Goal: Task Accomplishment & Management: Use online tool/utility

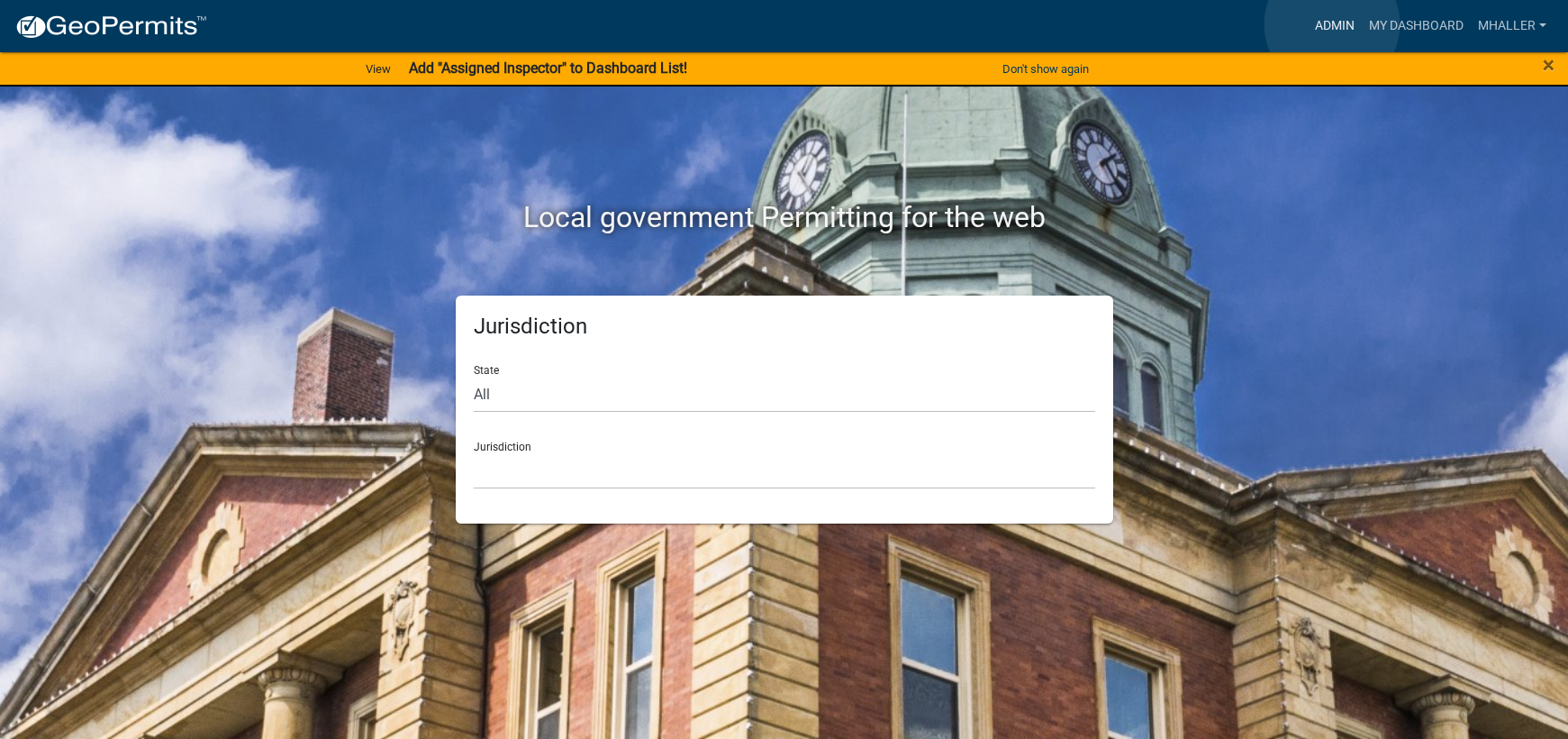
click at [1332, 24] on link "Admin" at bounding box center [1335, 26] width 54 height 35
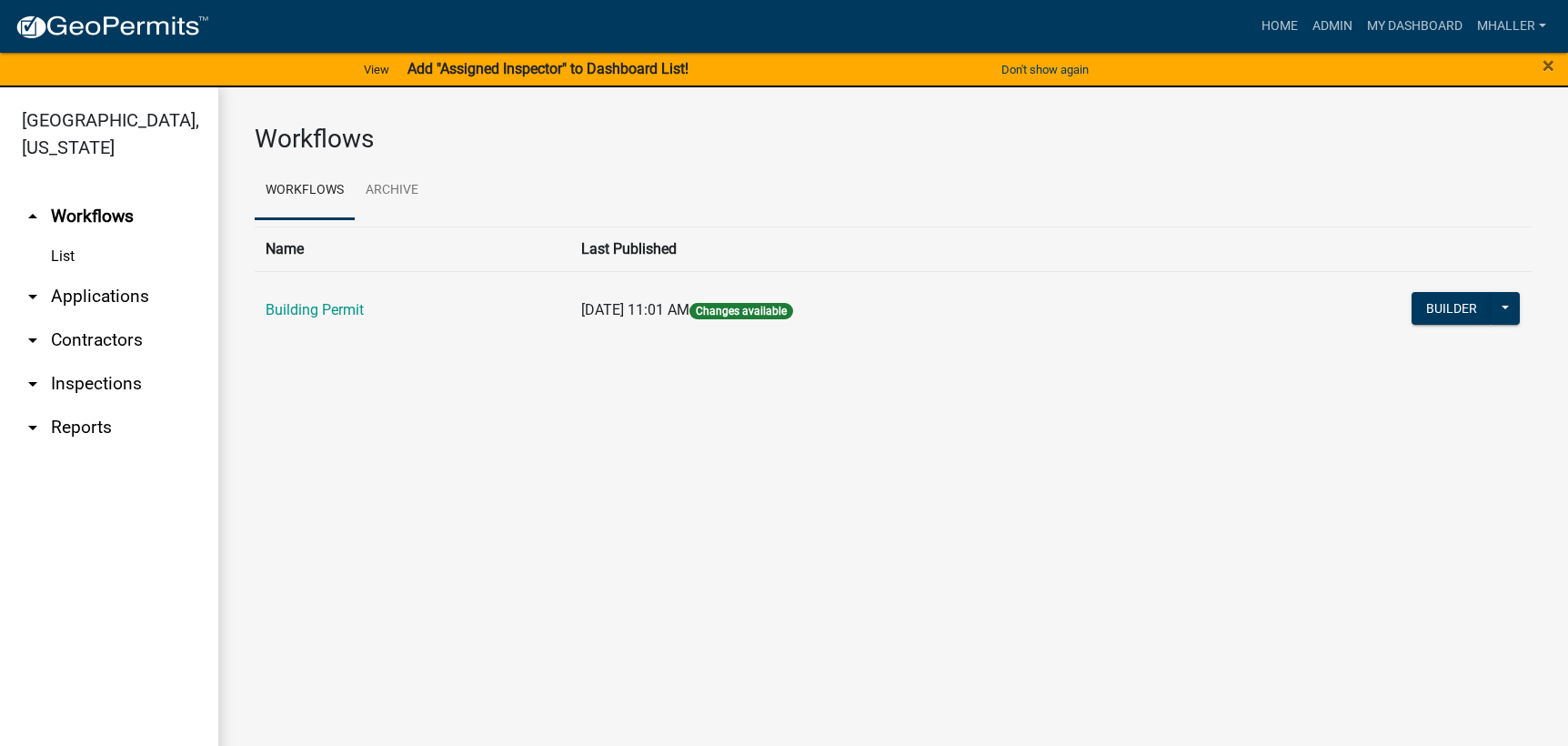
click at [84, 362] on link "arrow_drop_down Inspections" at bounding box center [109, 383] width 218 height 43
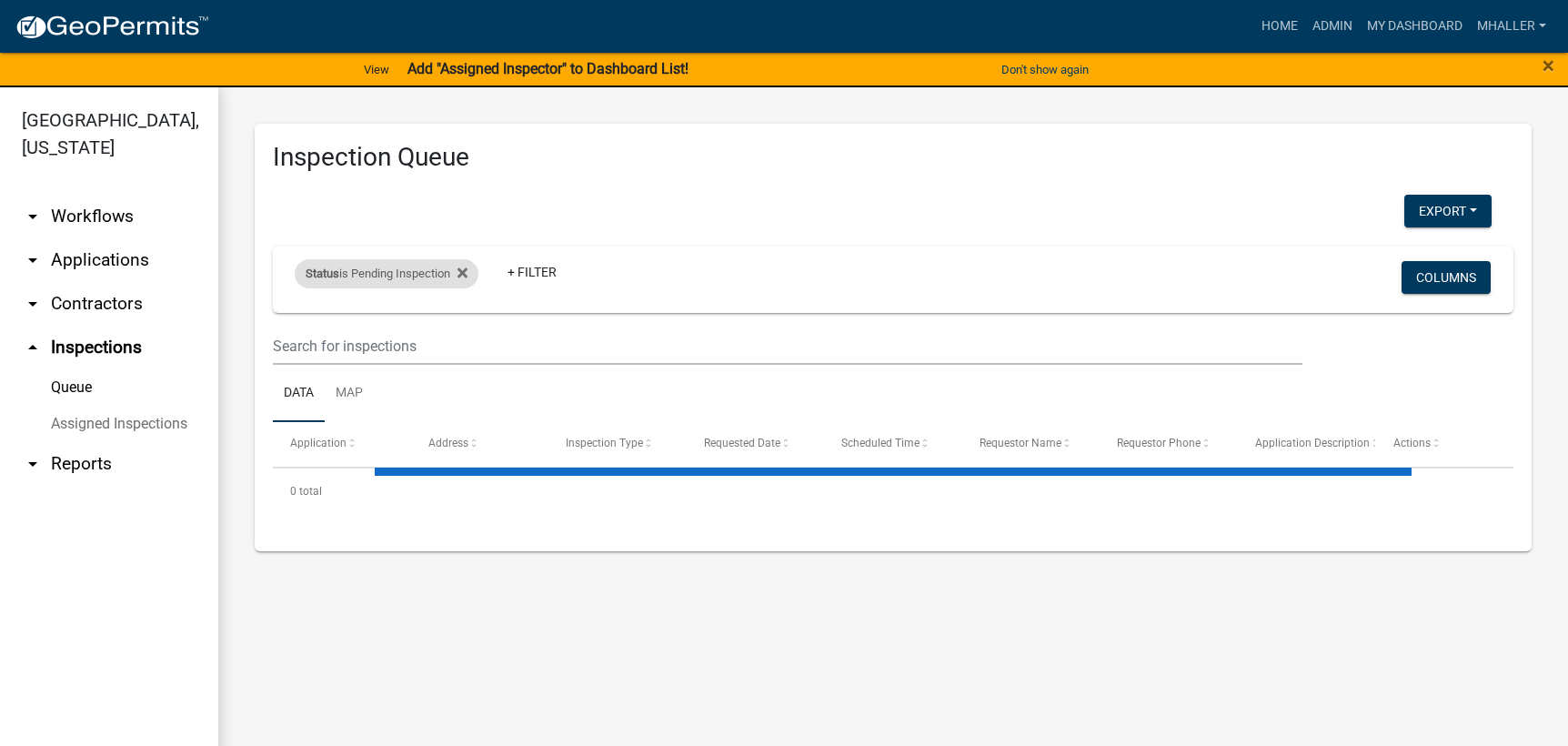
select select "1: 25"
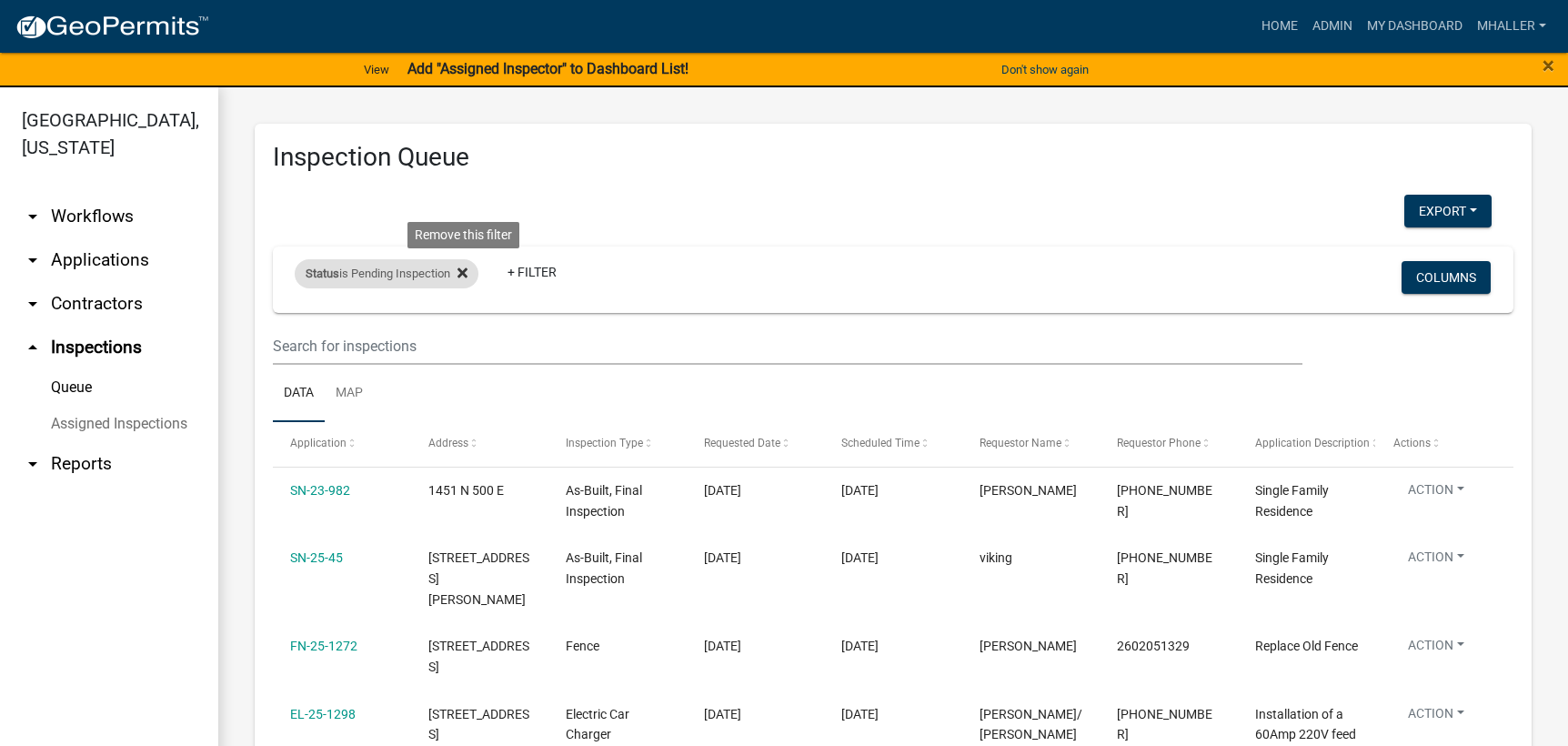
click at [464, 271] on icon at bounding box center [463, 273] width 10 height 10
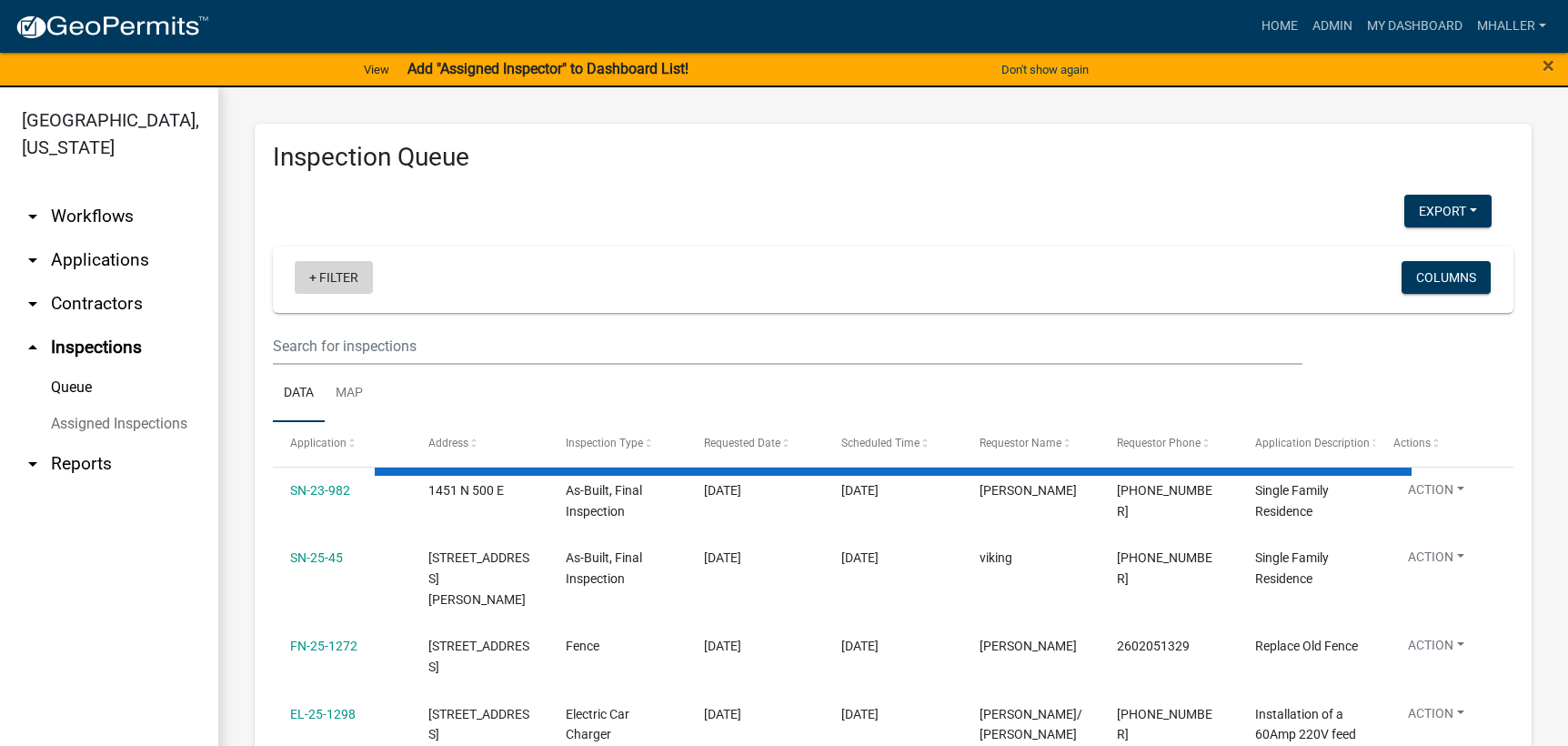
click at [323, 276] on link "+ Filter" at bounding box center [333, 278] width 78 height 33
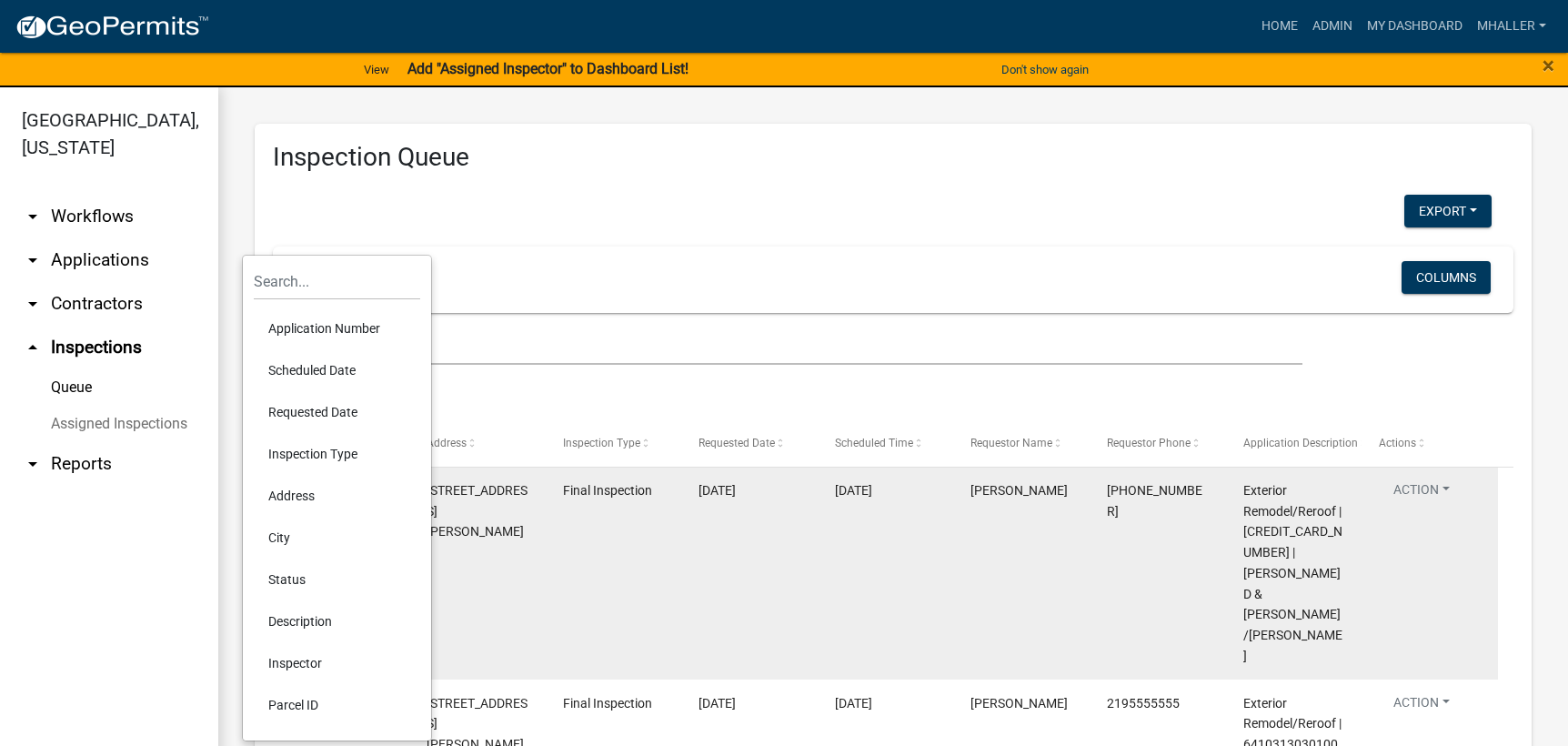
scroll to position [91, 0]
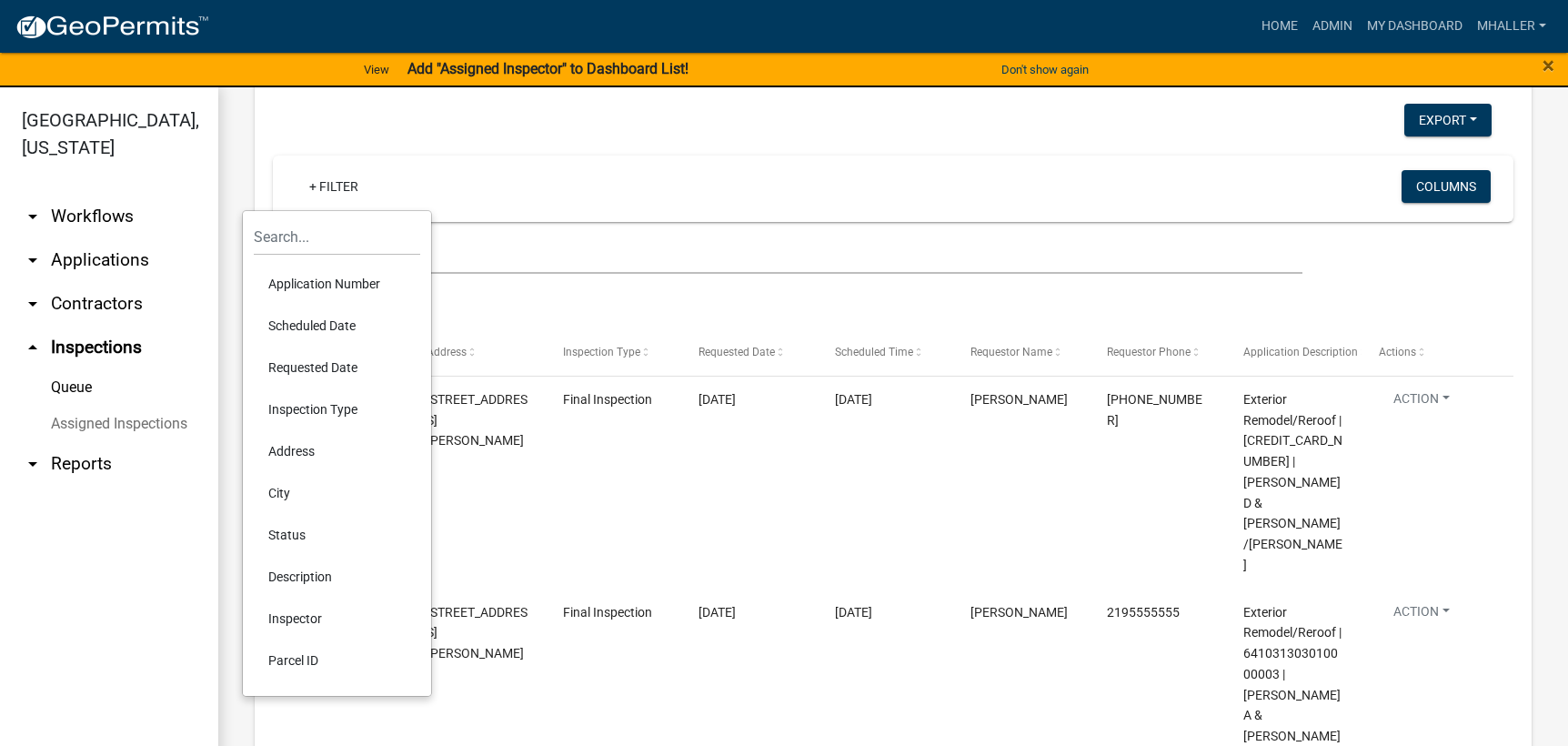
click at [292, 537] on li "Status" at bounding box center [337, 534] width 166 height 42
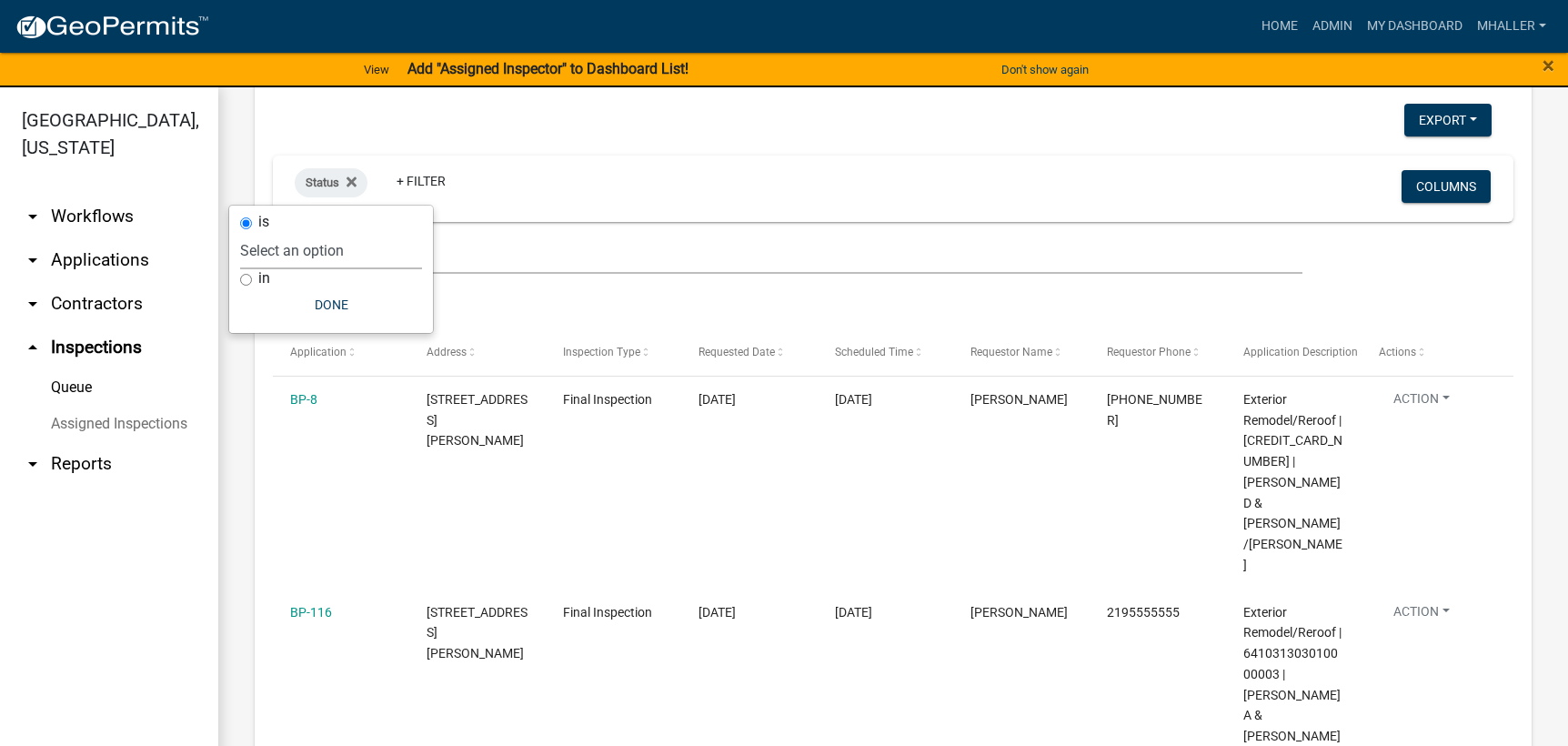
click at [321, 252] on select "Select an option Pending Schedule Pending Inspection Approved Denied Deleted Vo…" at bounding box center [330, 251] width 182 height 38
select select "1"
click at [298, 232] on select "Select an option Pending Schedule Pending Inspection Approved Denied Deleted Vo…" at bounding box center [330, 251] width 182 height 38
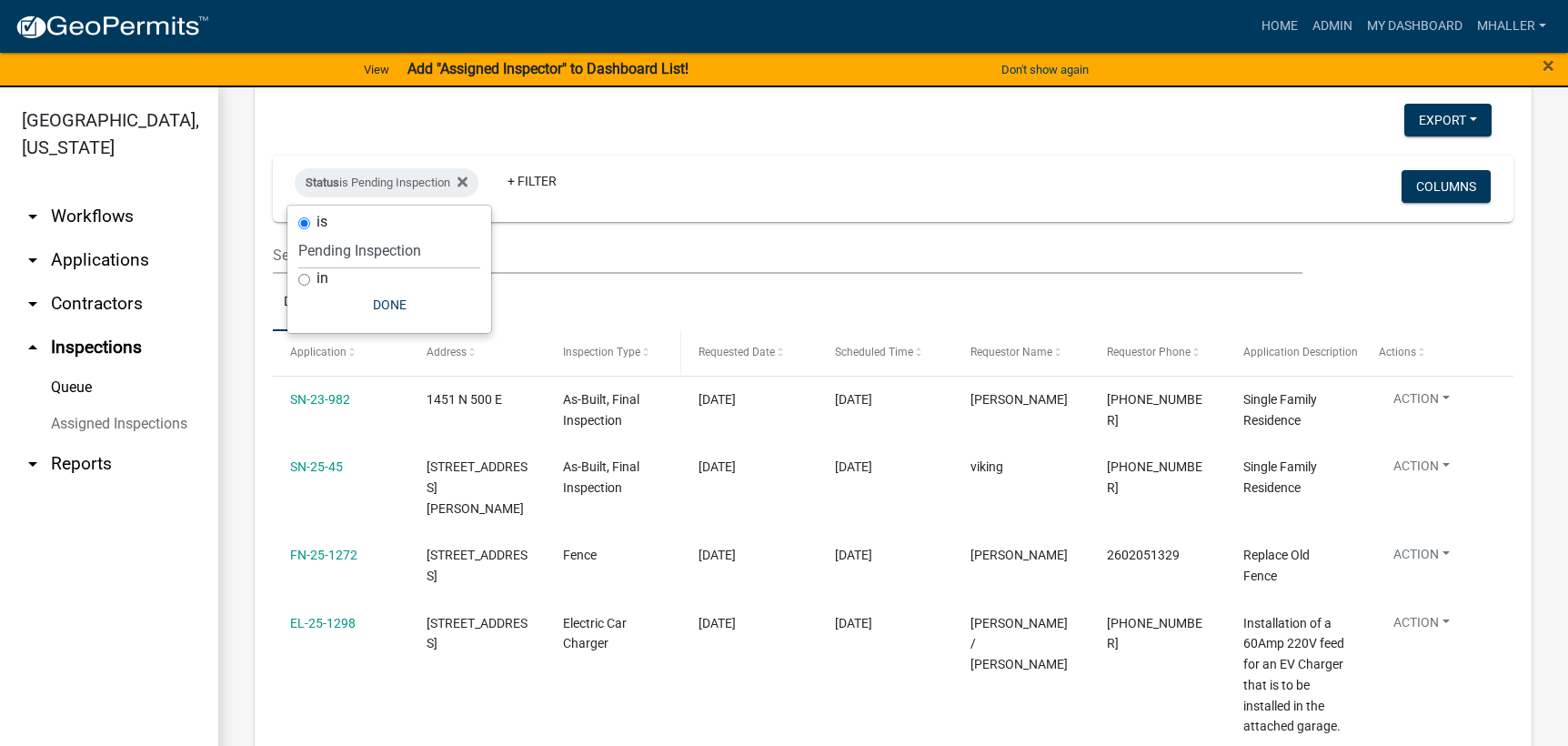
click at [609, 353] on span "Inspection Type" at bounding box center [601, 351] width 77 height 12
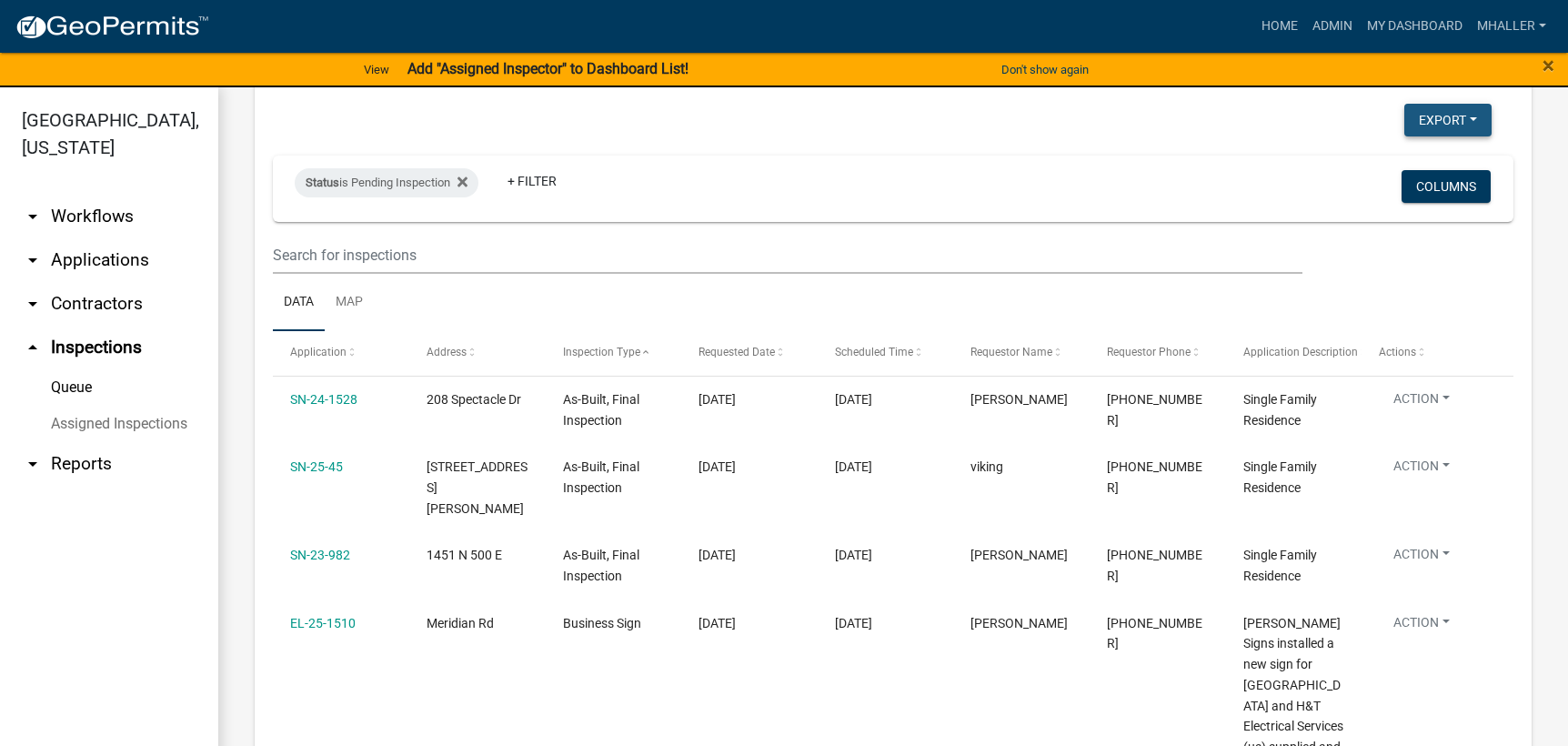
click at [1433, 113] on button "Export" at bounding box center [1448, 120] width 87 height 33
click at [1357, 163] on button "Excel Format (.xlsx)" at bounding box center [1407, 167] width 170 height 43
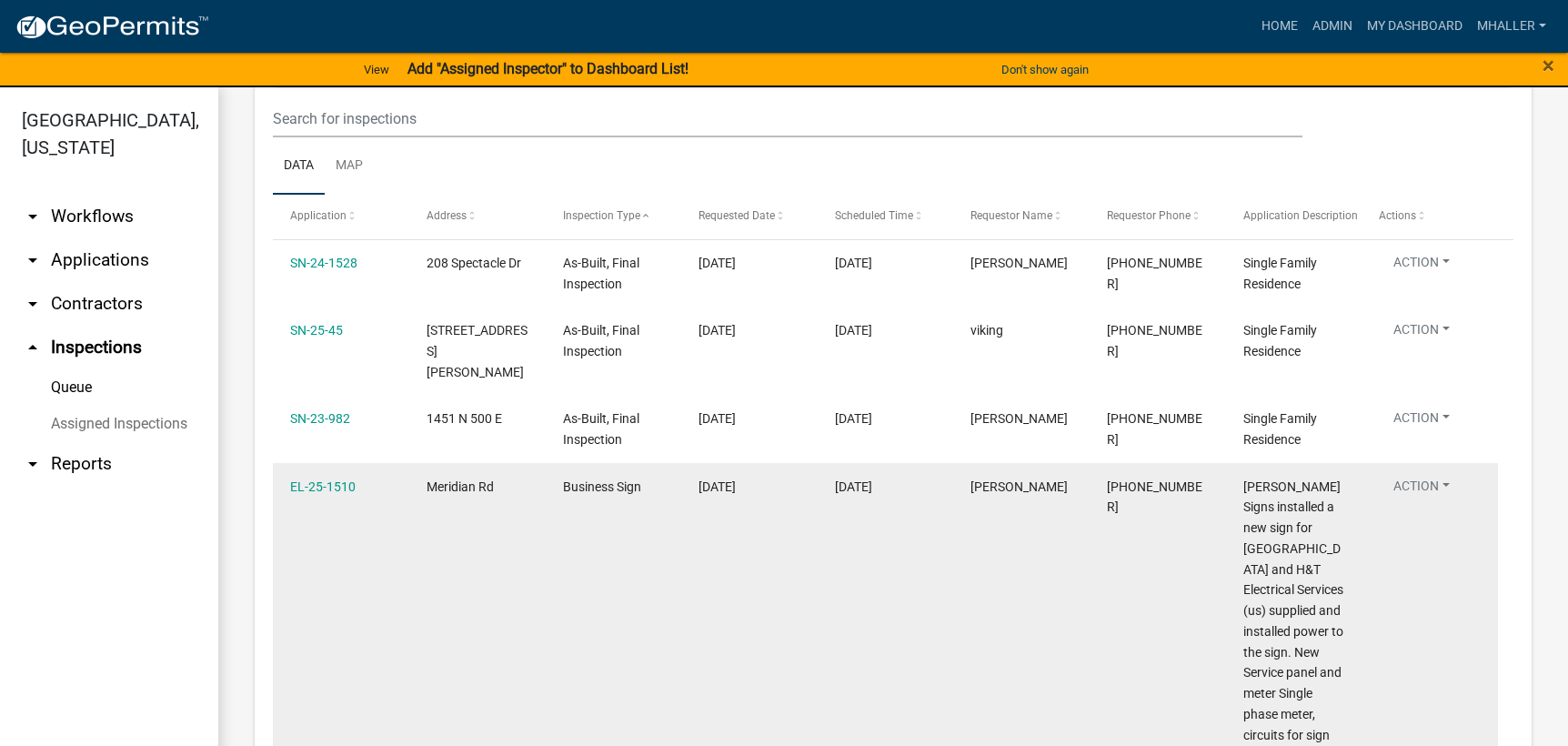
scroll to position [364, 0]
